Goal: Task Accomplishment & Management: Use online tool/utility

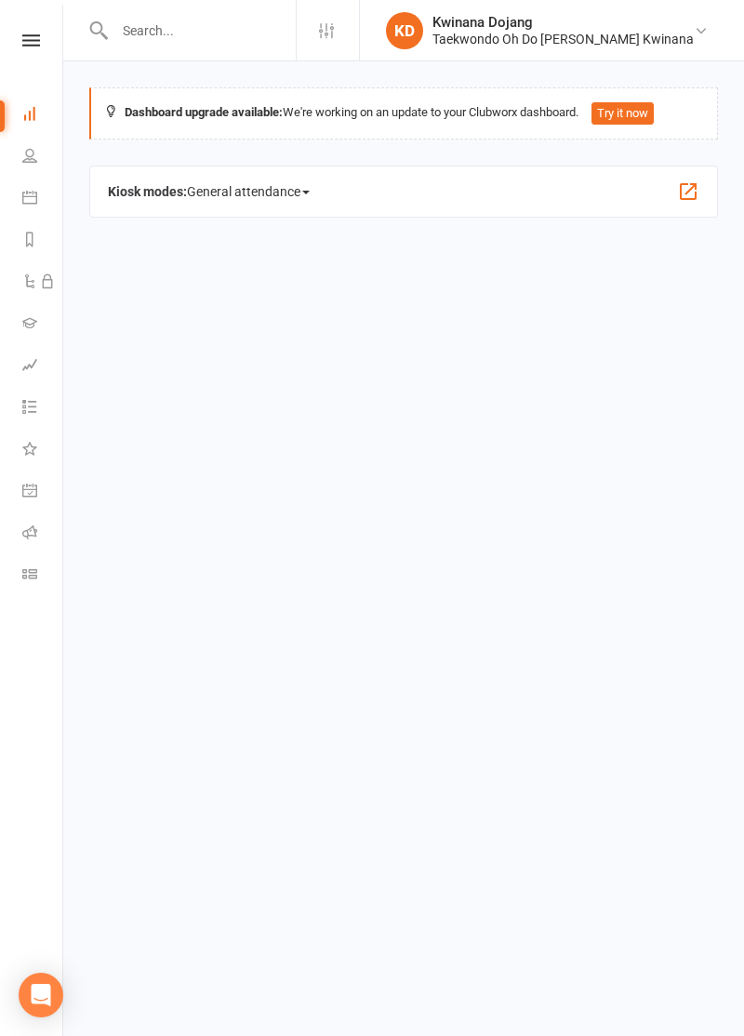
click at [25, 575] on icon at bounding box center [29, 573] width 15 height 15
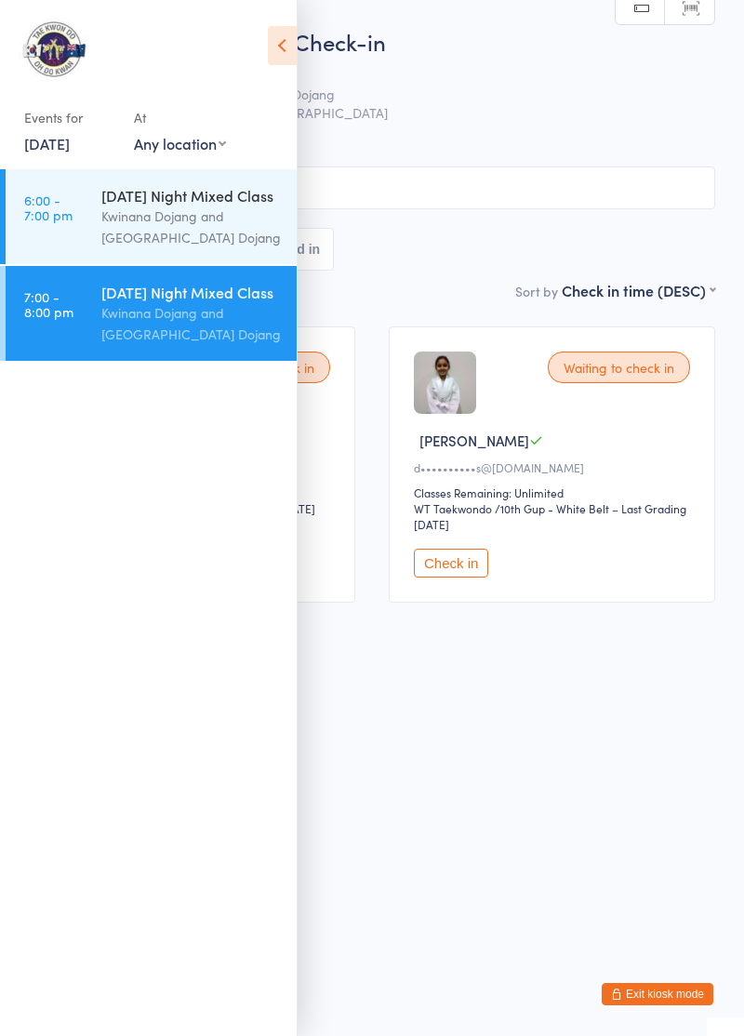
click at [272, 38] on icon at bounding box center [282, 45] width 29 height 39
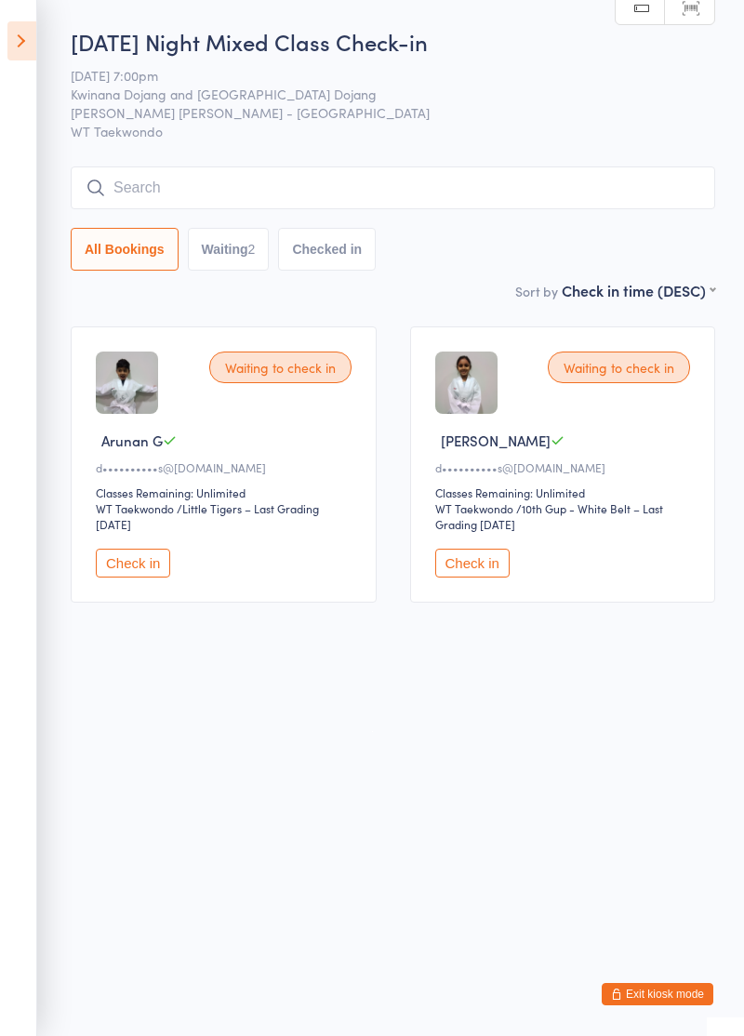
click at [297, 257] on button "Checked in" at bounding box center [327, 249] width 98 height 43
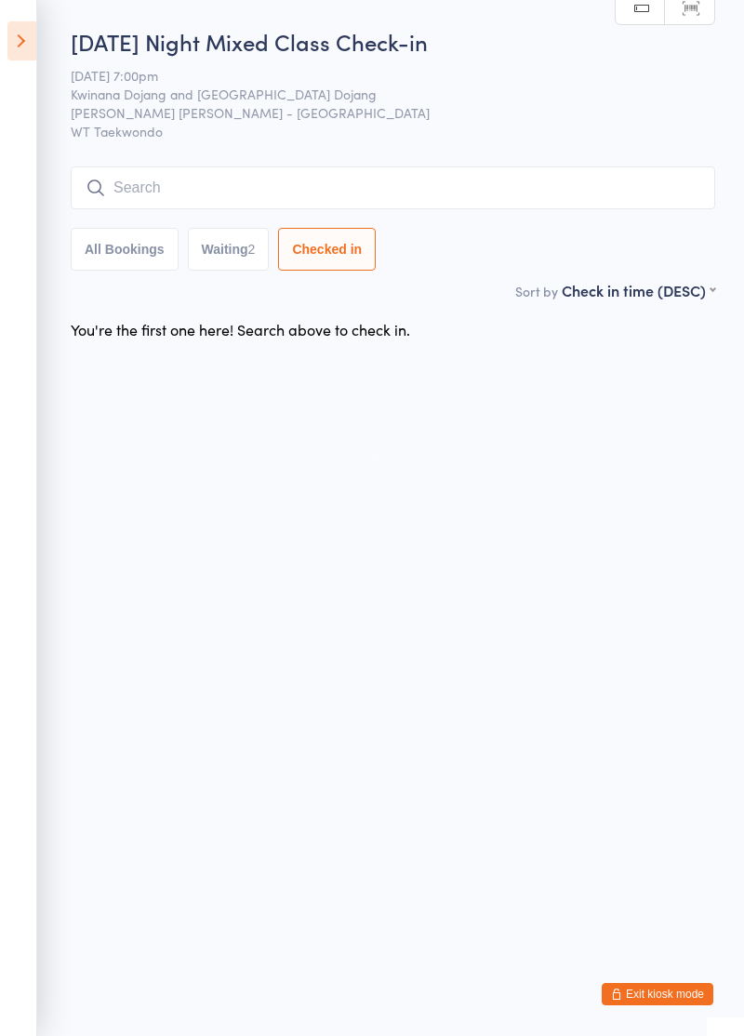
click at [162, 193] on input "search" at bounding box center [393, 187] width 645 height 43
type input "Rafael"
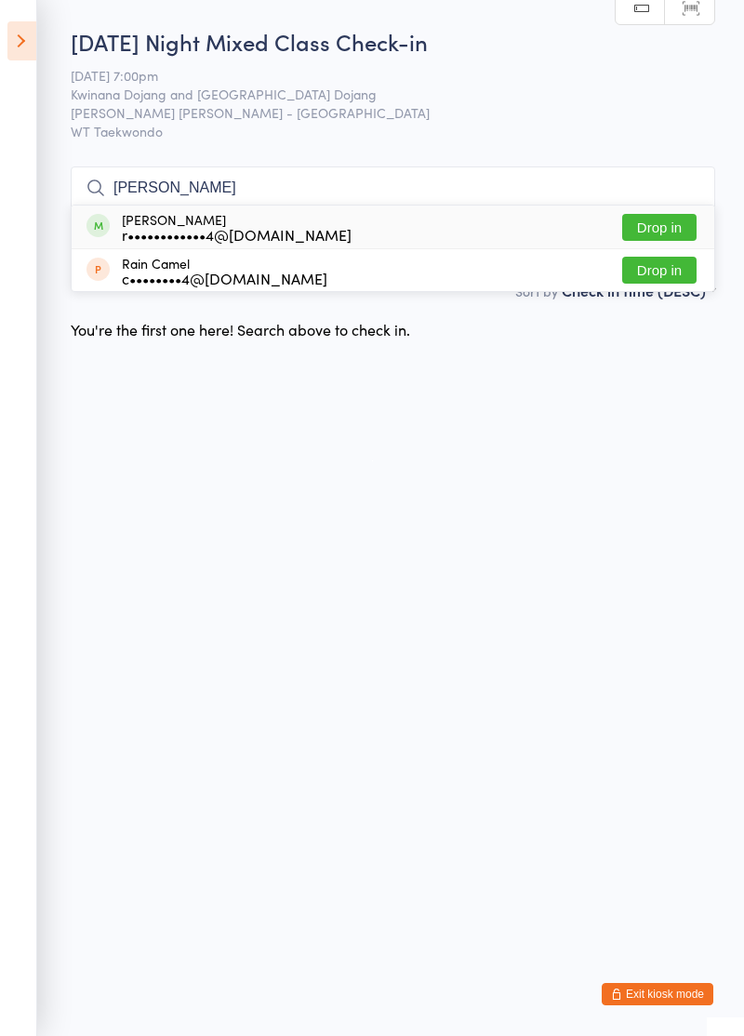
click at [680, 234] on button "Drop in" at bounding box center [659, 227] width 74 height 27
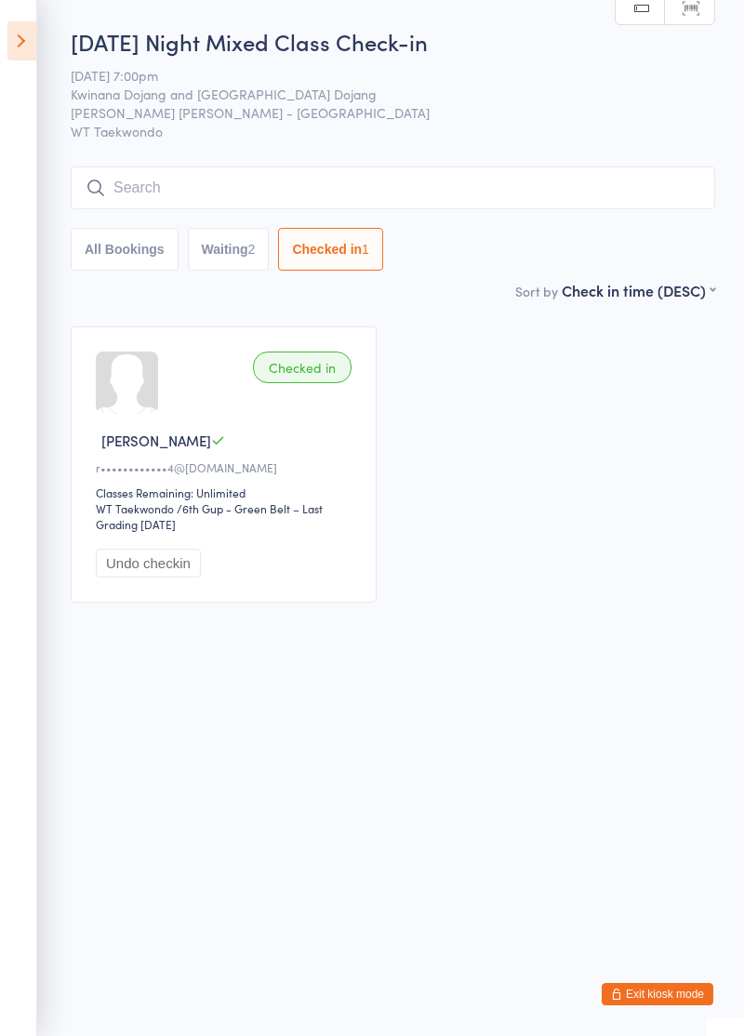
click at [699, 366] on div "Checked in Rafael V r••••••••••••4@gmail.com Classes Remaining: Unlimited WT Ta…" at bounding box center [393, 465] width 678 height 310
click at [380, 791] on html "You have now entered Kiosk Mode. Members will be able to check themselves in us…" at bounding box center [372, 518] width 744 height 1036
click at [30, 37] on icon at bounding box center [21, 40] width 29 height 39
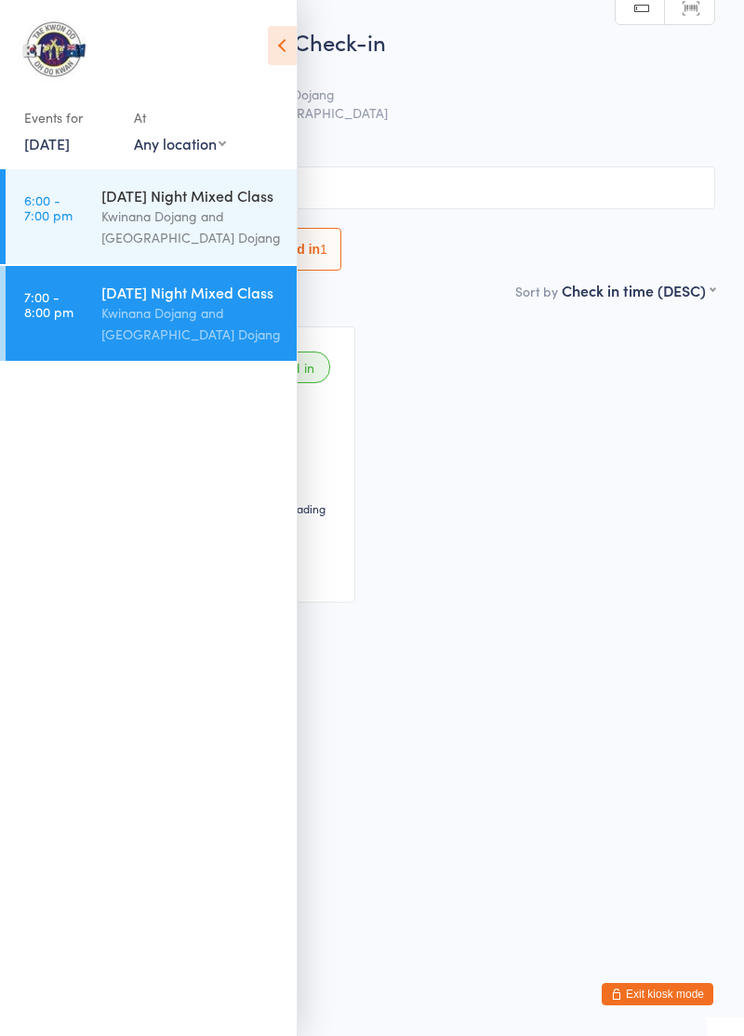
click at [279, 58] on icon at bounding box center [282, 45] width 29 height 39
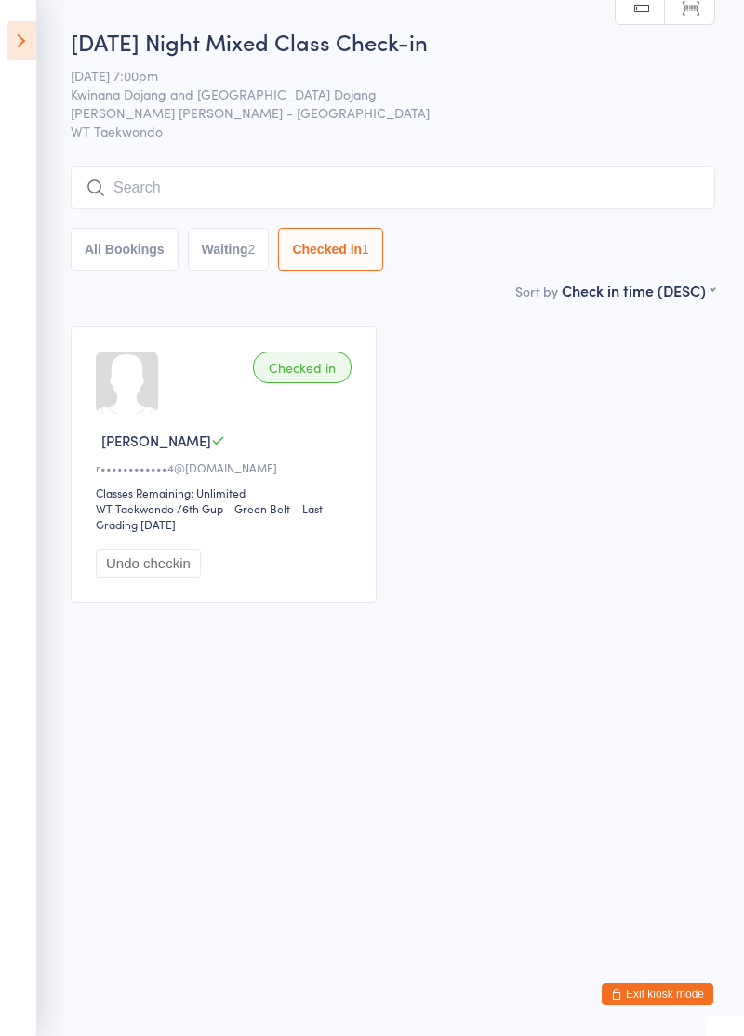
click at [385, 194] on input "search" at bounding box center [393, 187] width 645 height 43
type input "Uno"
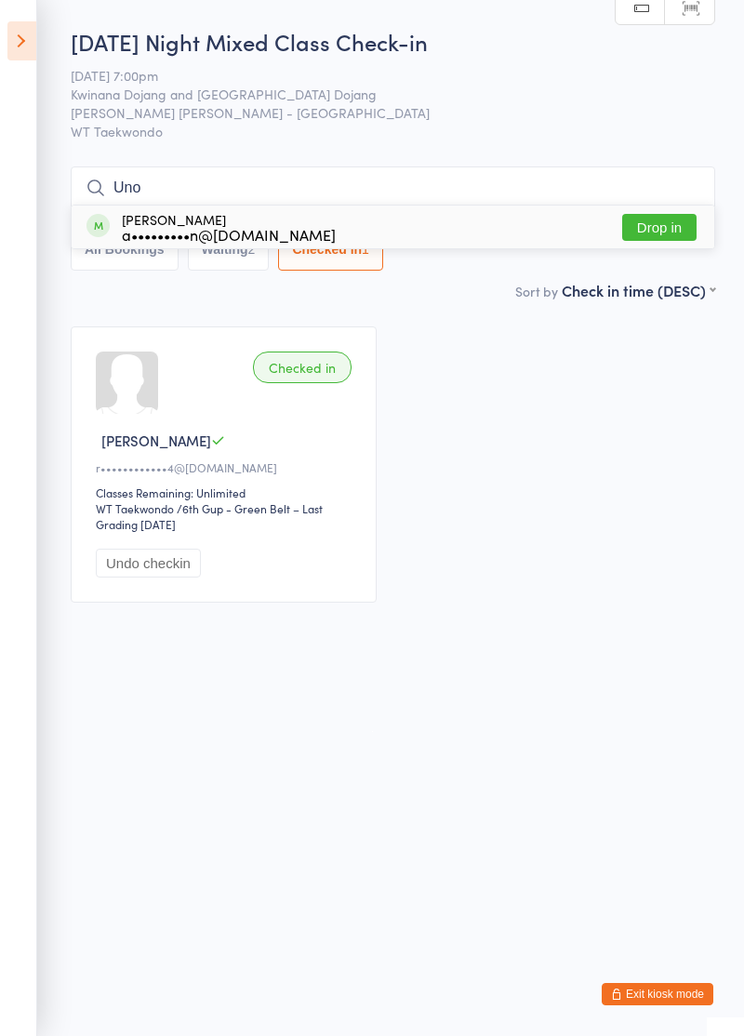
click at [664, 232] on button "Drop in" at bounding box center [659, 227] width 74 height 27
